Goal: Task Accomplishment & Management: Use online tool/utility

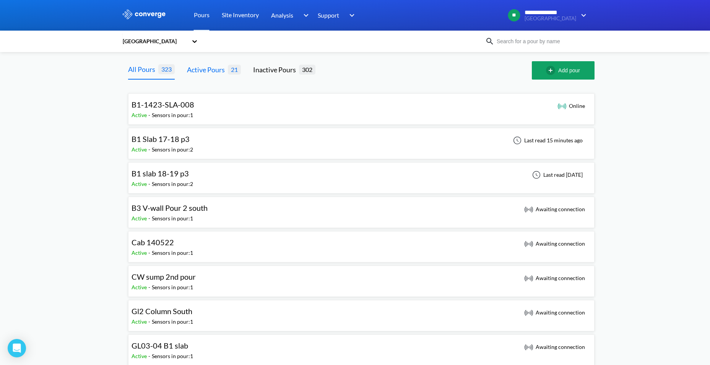
click at [228, 65] on span "21" at bounding box center [234, 70] width 13 height 10
click at [212, 70] on div "Active Pours" at bounding box center [207, 69] width 41 height 11
click at [152, 70] on div "All Pours" at bounding box center [143, 69] width 30 height 11
click at [213, 68] on div "Active Pours" at bounding box center [207, 69] width 41 height 11
click at [198, 41] on icon at bounding box center [195, 41] width 8 height 8
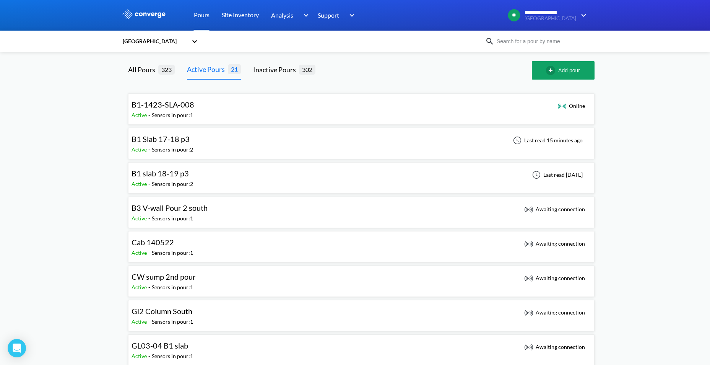
click at [195, 41] on icon at bounding box center [194, 41] width 5 height 3
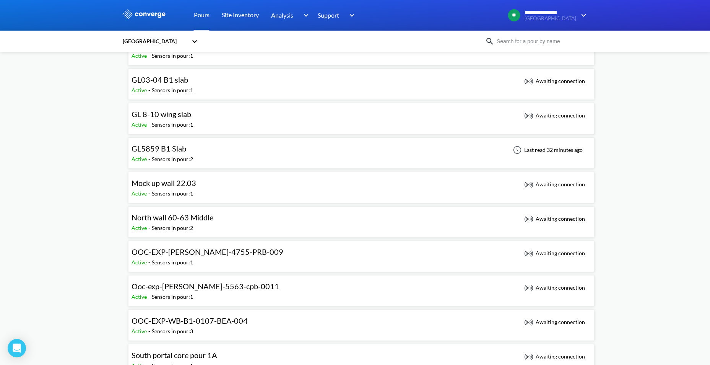
scroll to position [268, 0]
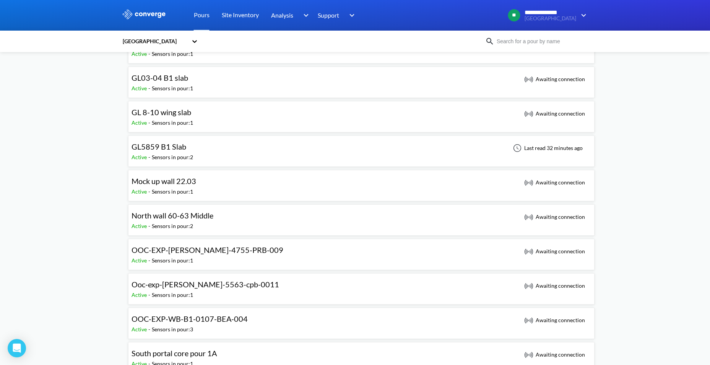
click at [185, 146] on div "GL5859 B1 Slab" at bounding box center [163, 147] width 62 height 12
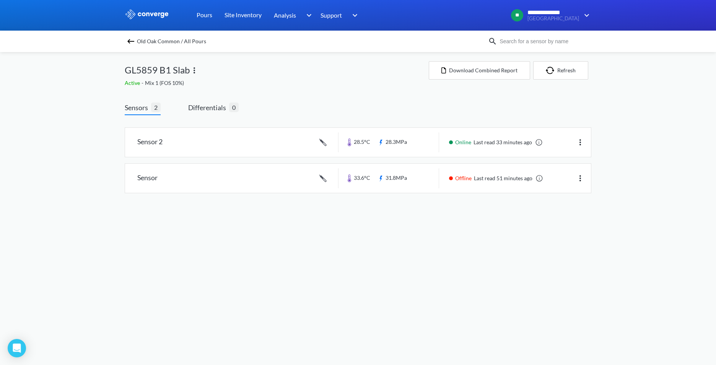
click at [473, 216] on body "**********" at bounding box center [358, 182] width 716 height 365
click at [567, 64] on button "Refresh" at bounding box center [560, 70] width 55 height 18
